Goal: Find contact information: Find contact information

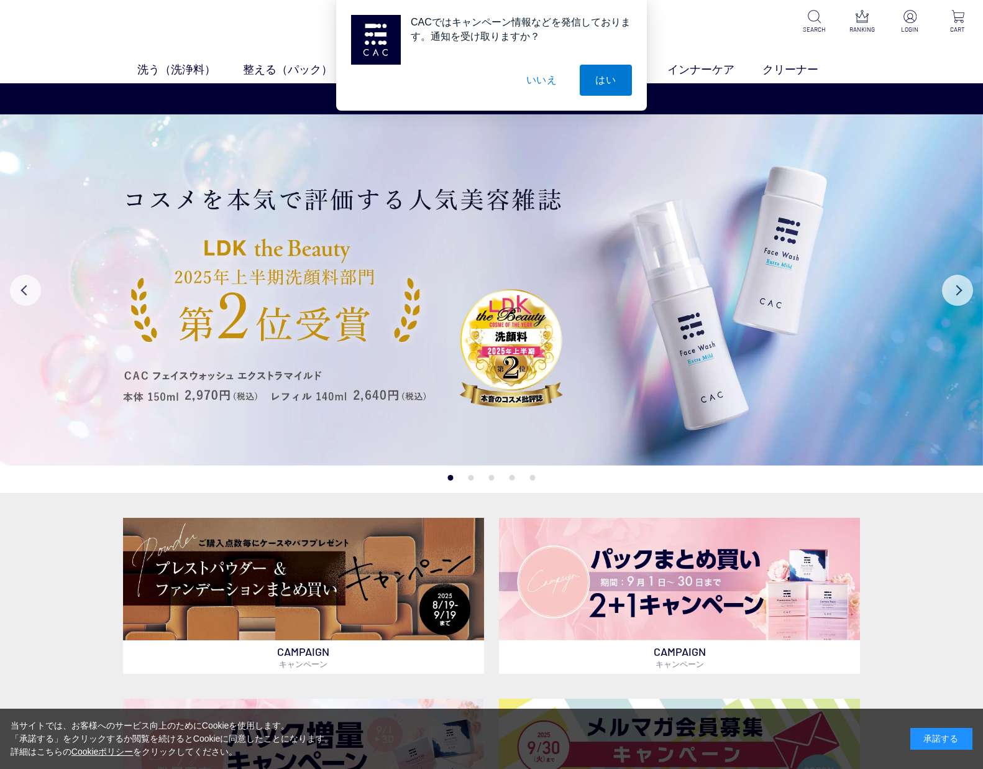
click at [542, 80] on button "いいえ" at bounding box center [542, 80] width 62 height 31
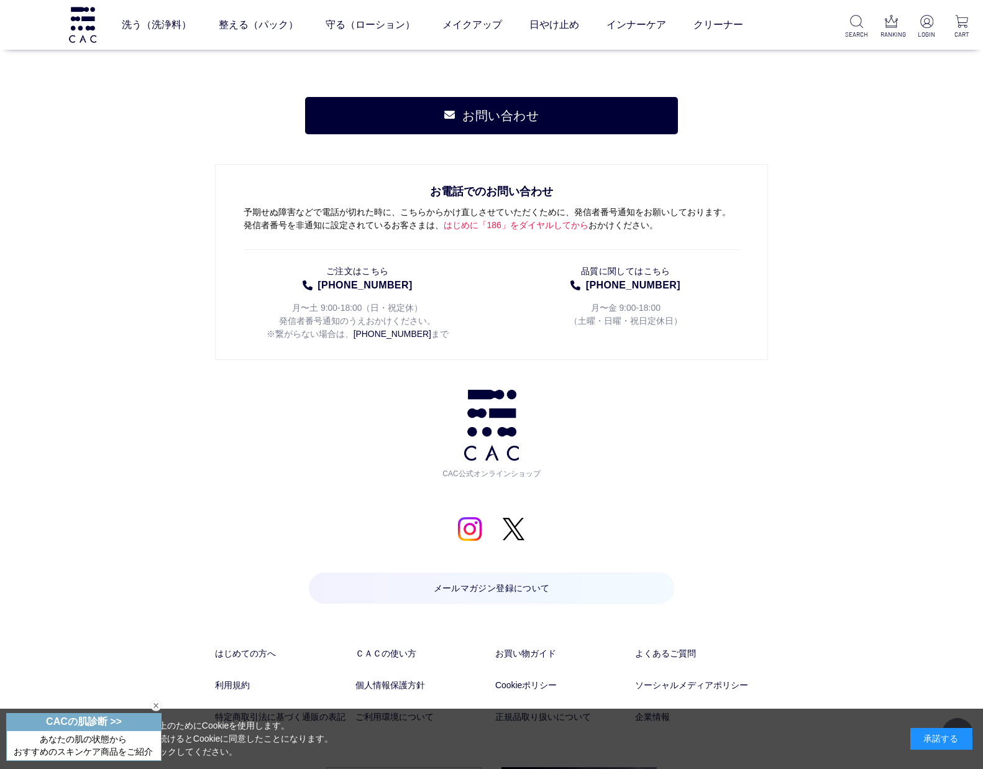
scroll to position [6283, 0]
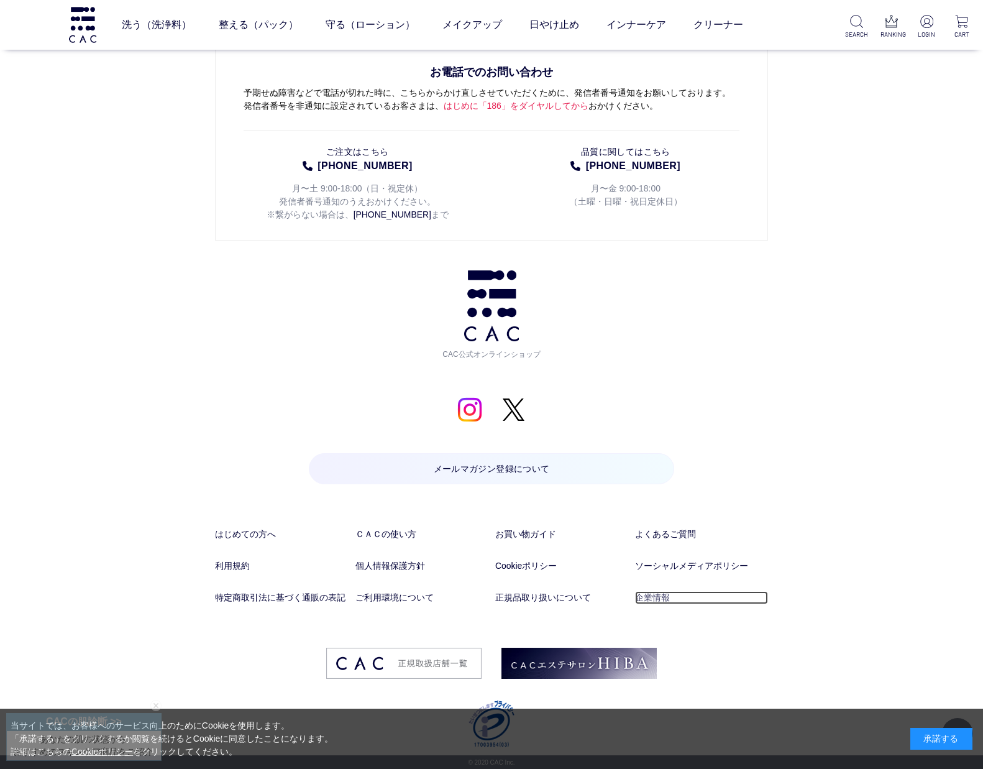
click at [644, 598] on link "企業情報" at bounding box center [701, 597] width 133 height 13
click at [335, 598] on link "特定商取引法に基づく通販の表記" at bounding box center [281, 597] width 133 height 13
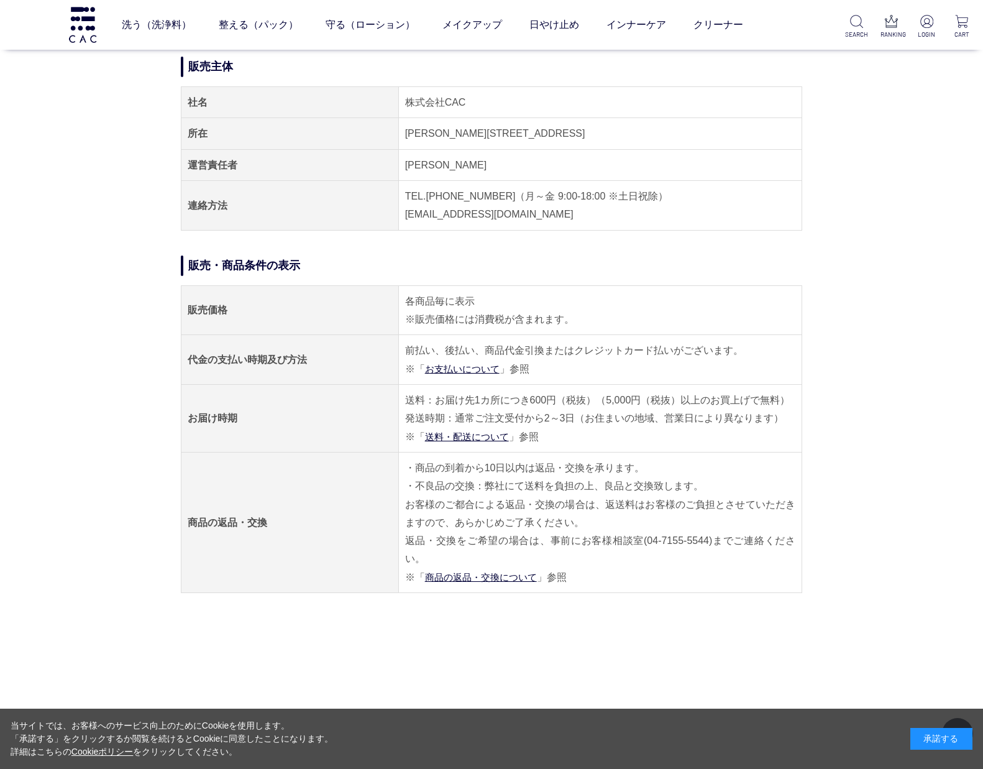
scroll to position [90, 0]
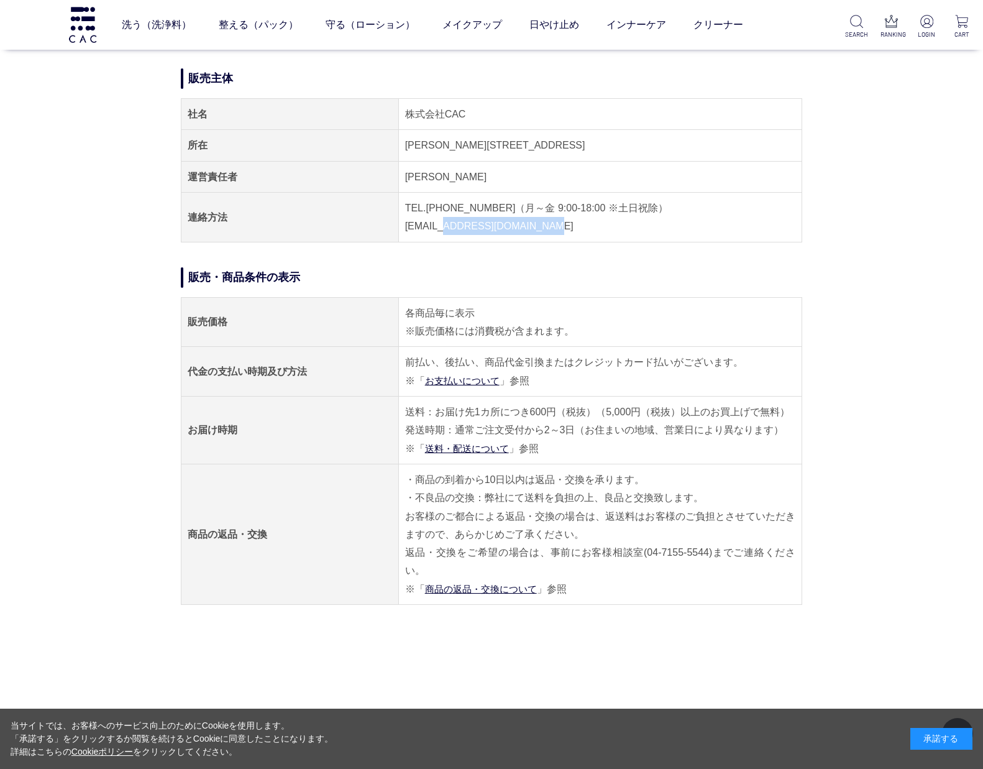
drag, startPoint x: 443, startPoint y: 227, endPoint x: 550, endPoint y: 230, distance: 106.9
click at [550, 230] on td "TEL.04-7153-3348（月～金 9:00-18:00 ※土日祝除） E-MAIL.acc@cac-cosme.co.jp" at bounding box center [599, 218] width 403 height 50
copy td "acc@cac-cosme.co.jp"
